Goal: Task Accomplishment & Management: Manage account settings

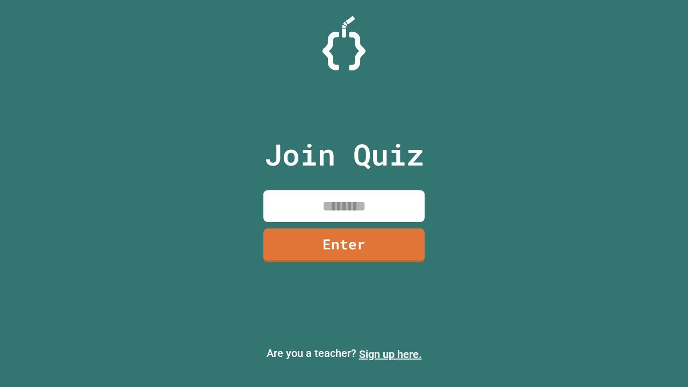
click at [390, 354] on link "Sign up here." at bounding box center [390, 354] width 63 height 13
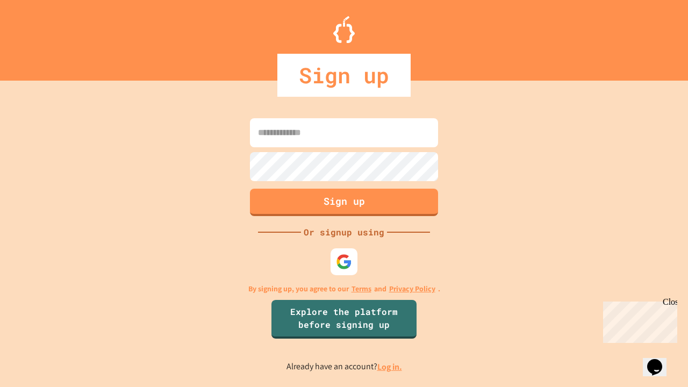
click at [390, 366] on link "Log in." at bounding box center [389, 366] width 25 height 11
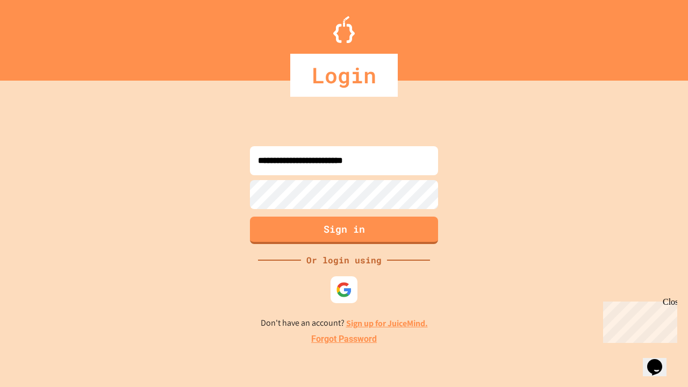
type input "**********"
